Goal: Task Accomplishment & Management: Use online tool/utility

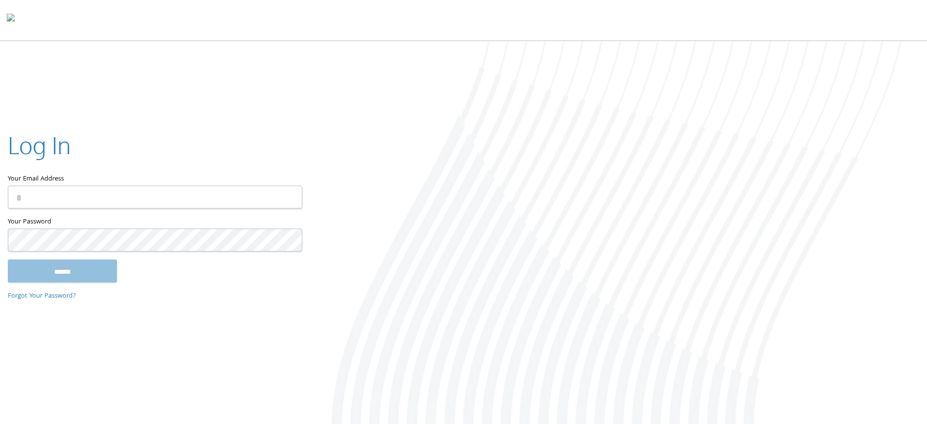
click at [57, 201] on input "Your Email Address" at bounding box center [155, 196] width 294 height 23
type input "**********"
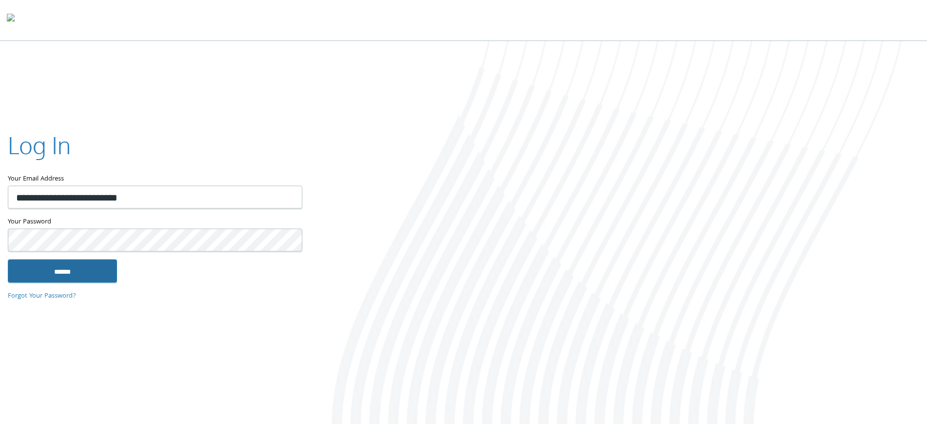
click at [84, 269] on input "******" at bounding box center [62, 270] width 109 height 23
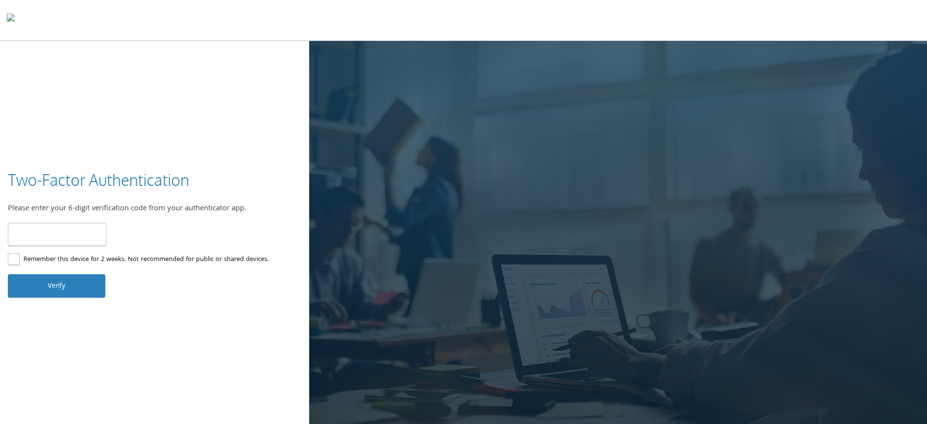
type input "******"
